Goal: Communication & Community: Ask a question

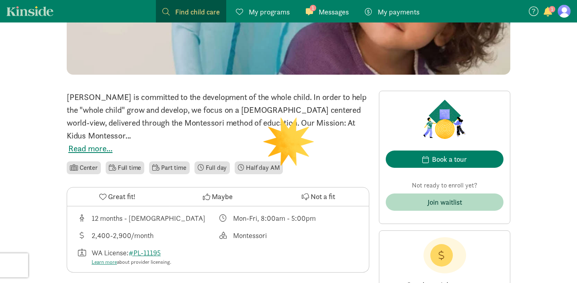
scroll to position [138, 0]
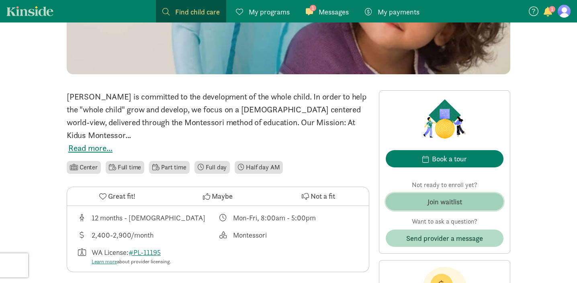
click at [450, 204] on div "Join waitlist" at bounding box center [444, 201] width 35 height 11
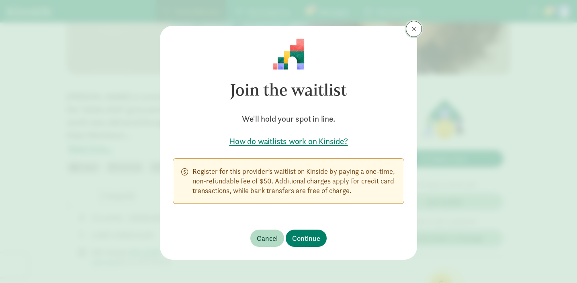
click at [410, 31] on button at bounding box center [414, 29] width 16 height 16
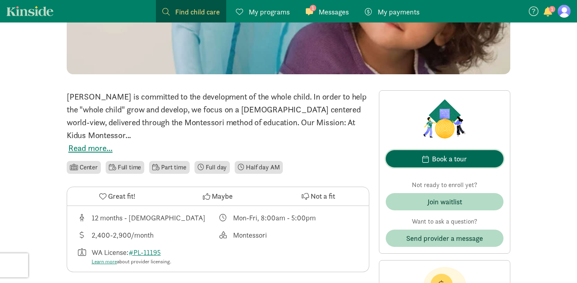
click at [448, 159] on div "Book a tour" at bounding box center [449, 158] width 35 height 11
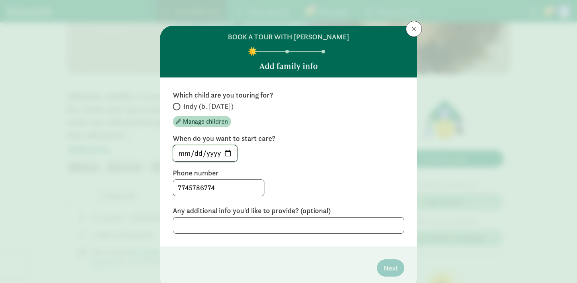
click at [230, 154] on input "[DATE]" at bounding box center [205, 153] width 64 height 16
click at [176, 105] on input "Indy (b. [DATE])" at bounding box center [175, 106] width 5 height 5
radio input "true"
click at [228, 151] on input "[DATE]" at bounding box center [205, 153] width 64 height 16
type input "[DATE]"
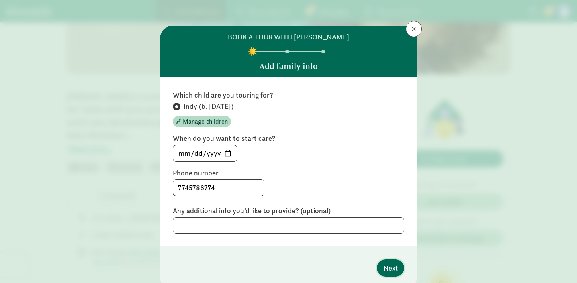
click at [387, 267] on span "Next" at bounding box center [390, 268] width 14 height 11
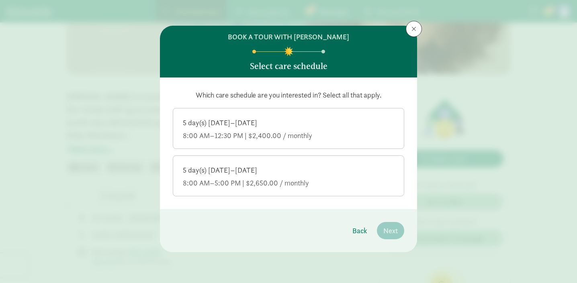
click at [273, 191] on label "5 day(s) [DATE]–[DATE] 8:00 AM–5:00 PM | $2,650.00 / monthly" at bounding box center [288, 175] width 231 height 39
click at [0, 0] on input "5 day(s) [DATE]–[DATE] 8:00 AM–5:00 PM | $2,650.00 / monthly" at bounding box center [0, 0] width 0 height 0
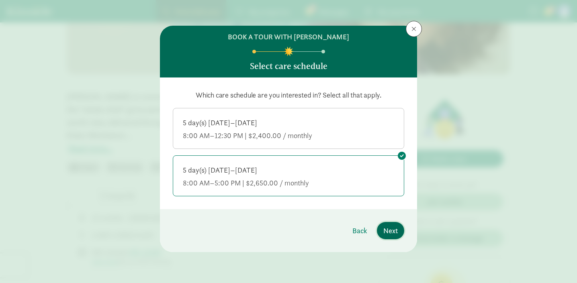
click at [390, 231] on span "Next" at bounding box center [390, 230] width 14 height 11
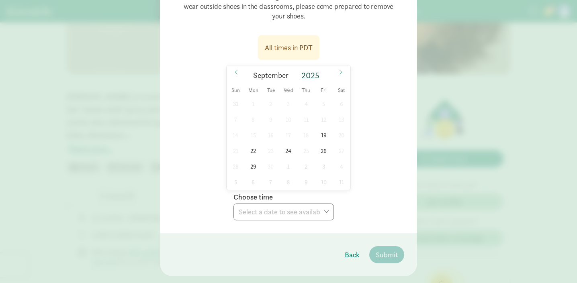
scroll to position [143, 0]
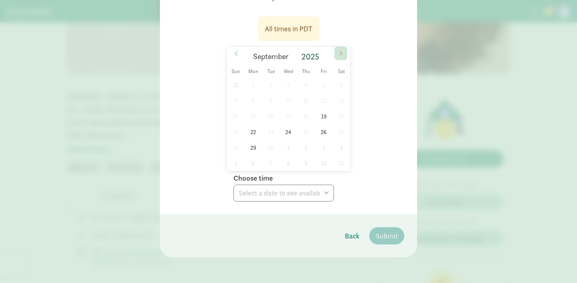
click at [338, 51] on icon at bounding box center [340, 54] width 5 height 6
click at [289, 86] on span "1" at bounding box center [288, 85] width 16 height 16
click at [323, 83] on span "3" at bounding box center [324, 85] width 16 height 16
click at [272, 194] on select "Choose time 09:30 AM 11:00 AM 03:30 PM" at bounding box center [283, 193] width 100 height 17
select select "[DATE]T11:00:00.000-07:00"
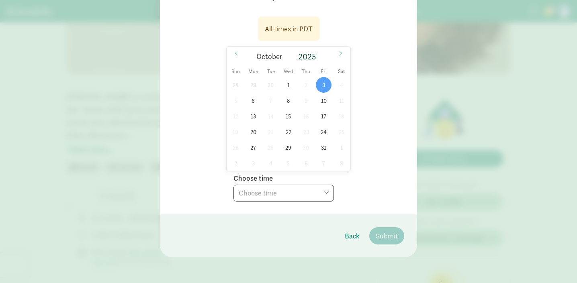
click at [233, 185] on select "Choose time 09:30 AM 11:00 AM 03:30 PM" at bounding box center [283, 193] width 100 height 17
click at [387, 242] on button "Submit" at bounding box center [386, 235] width 35 height 17
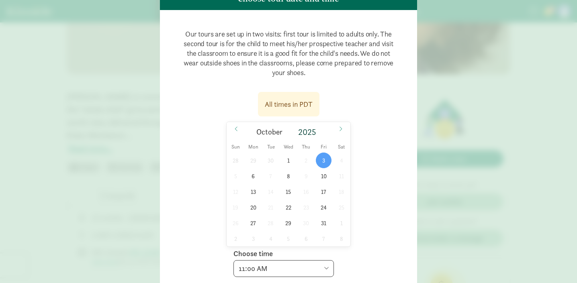
scroll to position [0, 0]
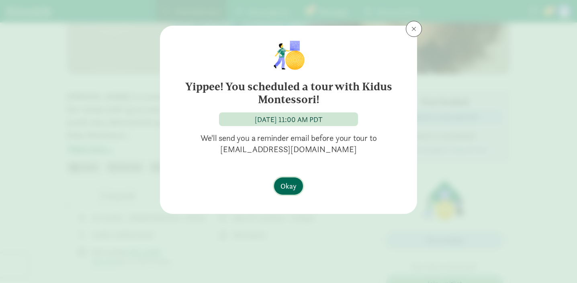
click at [294, 187] on span "Okay" at bounding box center [288, 186] width 16 height 11
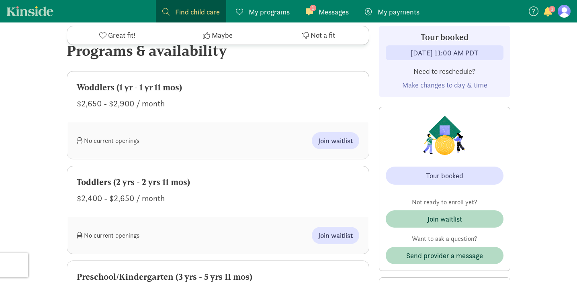
scroll to position [390, 0]
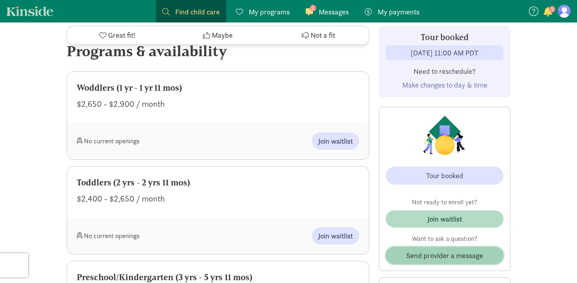
click at [419, 255] on span "Send provider a message" at bounding box center [444, 255] width 77 height 11
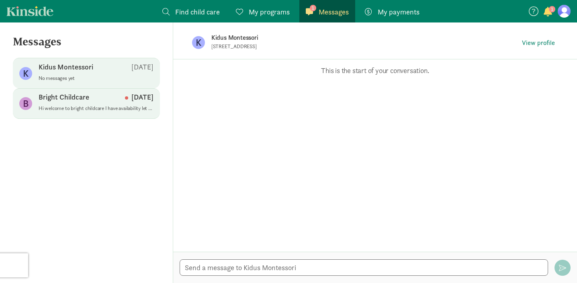
click at [88, 110] on p "Hi welcome to bright childcare I have availability let me know when you want to…" at bounding box center [96, 108] width 115 height 6
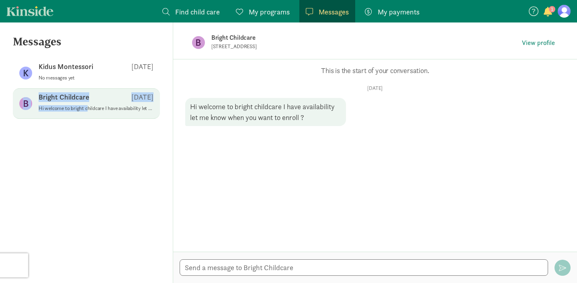
drag, startPoint x: 90, startPoint y: 81, endPoint x: 85, endPoint y: 111, distance: 30.5
click at [85, 111] on div "K Kidus Montessori [DATE] No messages yet B Bright Childcare [DATE] Hi welcome …" at bounding box center [86, 88] width 173 height 61
click at [231, 35] on p "Bright Childcare" at bounding box center [337, 37] width 253 height 11
click at [43, 96] on p "Bright Childcare" at bounding box center [64, 97] width 51 height 10
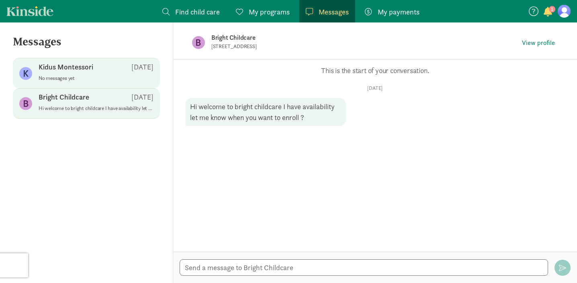
click at [86, 69] on p "Kidus Montessori" at bounding box center [66, 67] width 55 height 10
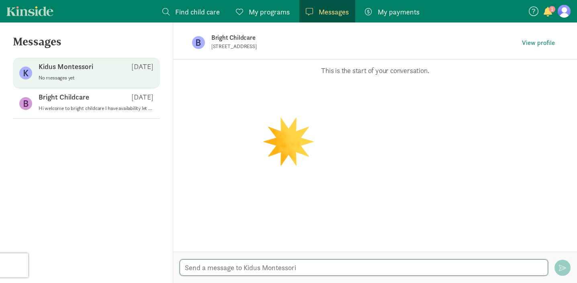
click at [216, 272] on textarea at bounding box center [364, 268] width 368 height 16
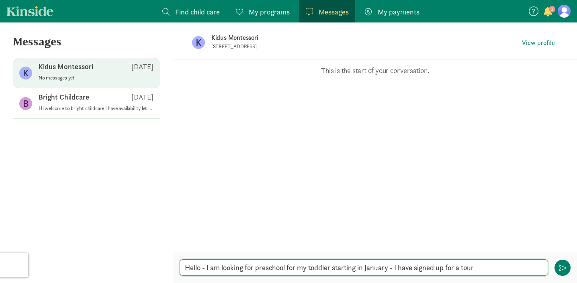
click at [495, 265] on textarea "Hello - I am looking for preschool for my toddler starting in January - I have …" at bounding box center [364, 268] width 368 height 16
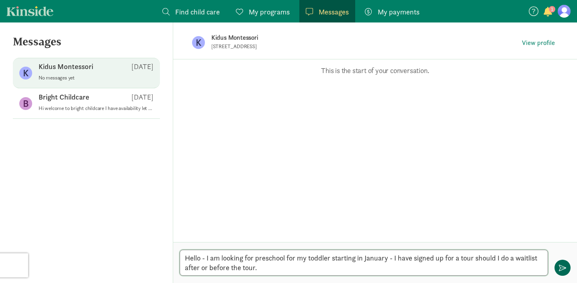
type textarea "Hello - I am looking for preschool for my toddler starting in January - I have …"
click at [565, 262] on button "button" at bounding box center [562, 268] width 16 height 16
